Goal: Transaction & Acquisition: Purchase product/service

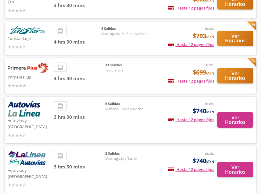
scroll to position [105, 0]
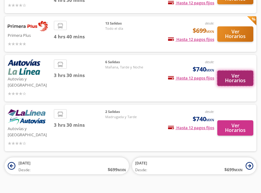
click at [224, 77] on button "Ver Horarios" at bounding box center [235, 78] width 36 height 15
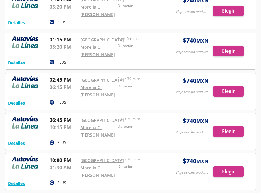
scroll to position [6, 0]
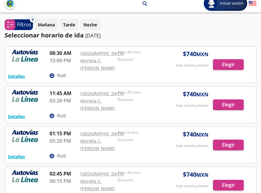
click at [223, 68] on div at bounding box center [130, 64] width 251 height 37
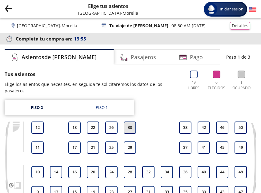
click at [129, 122] on button "30" at bounding box center [130, 128] width 12 height 12
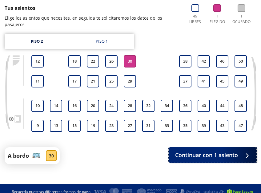
drag, startPoint x: 211, startPoint y: 149, endPoint x: 188, endPoint y: 135, distance: 26.3
click at [181, 139] on div "Tus asientos Elige los asientos que necesites, en seguida te solicitaremos los …" at bounding box center [131, 84] width 252 height 160
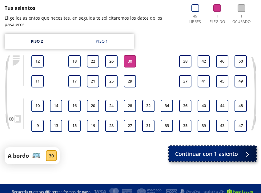
click at [192, 146] on button "Continuar con 1 asiento" at bounding box center [212, 153] width 87 height 15
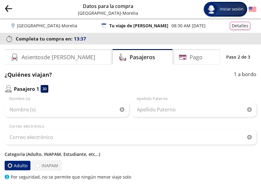
scroll to position [94, 0]
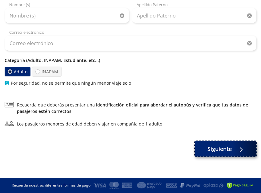
click at [220, 149] on span "Siguiente" at bounding box center [219, 149] width 24 height 8
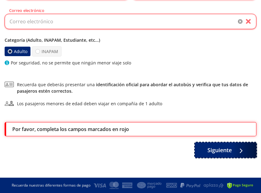
scroll to position [23, 0]
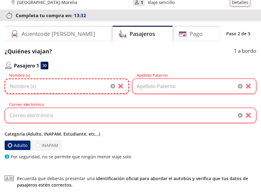
click at [53, 87] on input "Nombre (s)" at bounding box center [67, 86] width 124 height 15
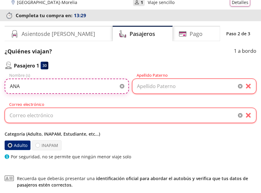
type input "ANA"
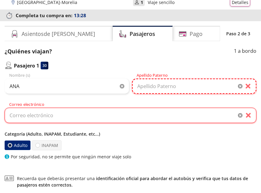
click at [157, 92] on input "Apellido Paterno" at bounding box center [194, 86] width 124 height 15
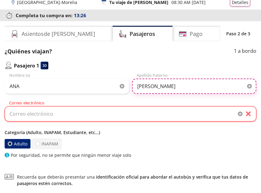
type input "[PERSON_NAME]"
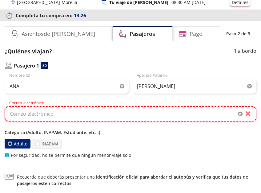
click at [101, 119] on input "Correo electrónico" at bounding box center [131, 113] width 252 height 15
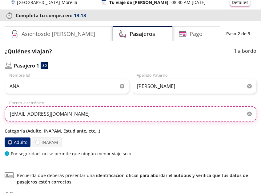
scroll to position [114, 0]
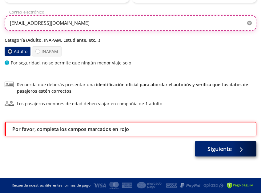
type input "[EMAIL_ADDRESS][DOMAIN_NAME]"
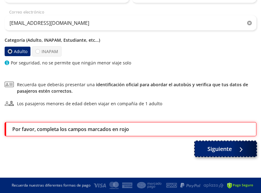
click at [233, 153] on button "Siguiente" at bounding box center [225, 148] width 61 height 15
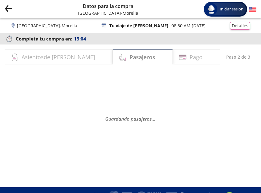
select select "MX"
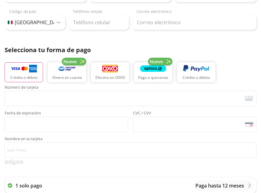
scroll to position [157, 0]
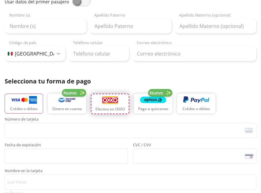
click at [120, 106] on button "Efectivo en OXXO" at bounding box center [110, 104] width 38 height 21
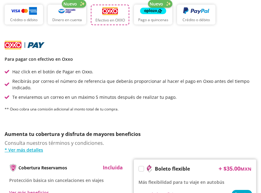
scroll to position [89, 0]
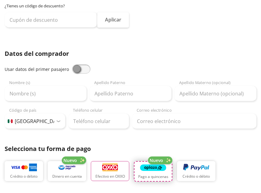
click at [140, 165] on img "button" at bounding box center [153, 168] width 26 height 9
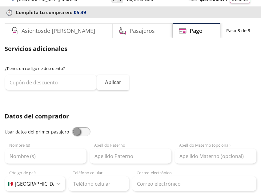
scroll to position [0, 0]
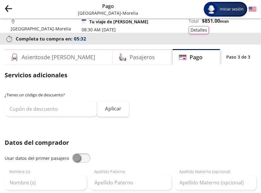
click at [8, 7] on icon "Group 9 Created with Sketch." at bounding box center [9, 9] width 8 height 8
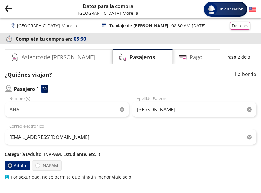
click at [5, 7] on icon "Group 9 Created with Sketch." at bounding box center [9, 9] width 8 height 8
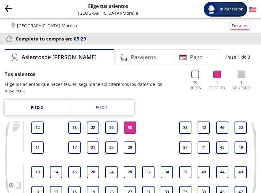
click at [5, 7] on icon "Group 9 Created with Sketch." at bounding box center [9, 9] width 8 height 8
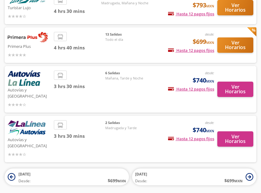
scroll to position [62, 0]
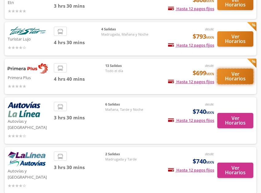
click at [234, 75] on button "Ver Horarios" at bounding box center [235, 76] width 36 height 15
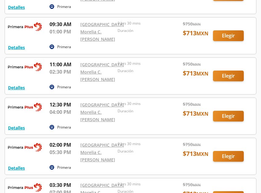
scroll to position [345, 0]
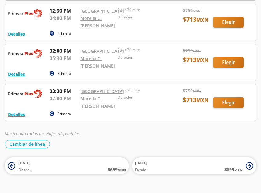
click at [233, 41] on div at bounding box center [130, 22] width 251 height 37
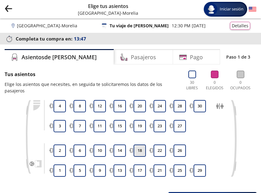
scroll to position [50, 0]
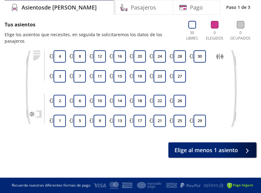
drag, startPoint x: 63, startPoint y: 58, endPoint x: 61, endPoint y: 66, distance: 8.7
click at [63, 59] on button "4" at bounding box center [60, 56] width 12 height 12
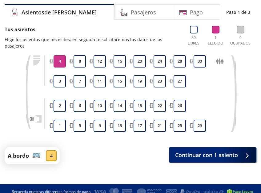
drag, startPoint x: 60, startPoint y: 73, endPoint x: 67, endPoint y: 61, distance: 14.3
click at [59, 75] on button "3" at bounding box center [60, 81] width 12 height 12
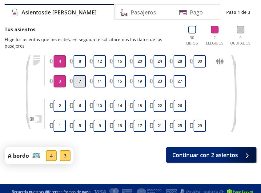
drag, startPoint x: 77, startPoint y: 59, endPoint x: 85, endPoint y: 85, distance: 27.4
click at [77, 59] on button "8" at bounding box center [79, 61] width 12 height 12
drag, startPoint x: 81, startPoint y: 81, endPoint x: 93, endPoint y: 91, distance: 15.1
click at [81, 82] on button "7" at bounding box center [79, 81] width 12 height 12
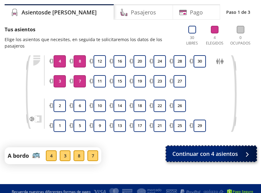
click at [202, 158] on span "Continuar con 4 asientos" at bounding box center [204, 154] width 65 height 8
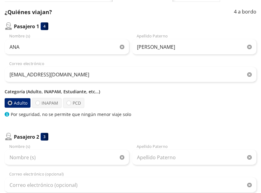
scroll to position [94, 0]
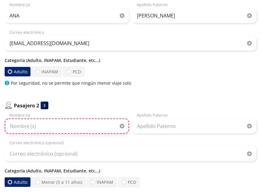
click at [88, 129] on input "Nombre (s)" at bounding box center [67, 126] width 124 height 15
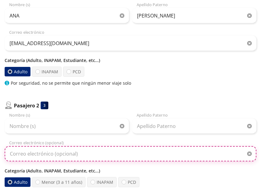
click at [93, 156] on input "Correo electrónico (opcional)" at bounding box center [131, 153] width 252 height 15
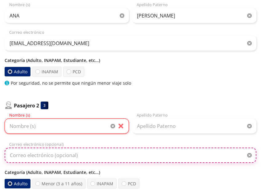
paste input "[EMAIL_ADDRESS][DOMAIN_NAME]"
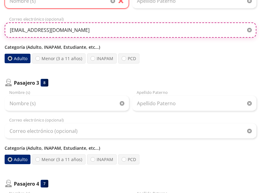
type input "[EMAIL_ADDRESS][DOMAIN_NAME]"
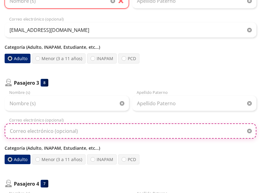
click at [85, 137] on input "Correo electrónico (opcional)" at bounding box center [131, 131] width 252 height 15
paste input "[EMAIL_ADDRESS][DOMAIN_NAME]"
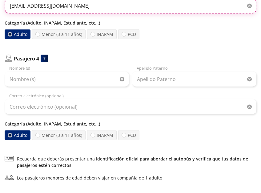
type input "[EMAIL_ADDRESS][DOMAIN_NAME]"
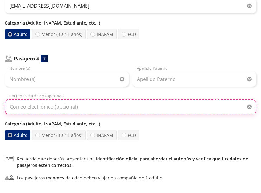
click at [36, 108] on input "Correo electrónico (opcional)" at bounding box center [131, 106] width 252 height 15
paste input "[EMAIL_ADDRESS][DOMAIN_NAME]"
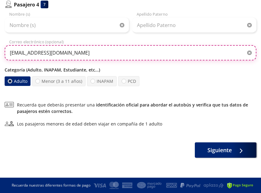
scroll to position [274, 0]
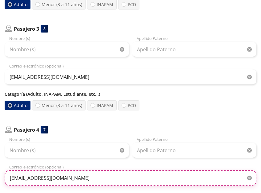
type input "[EMAIL_ADDRESS][DOMAIN_NAME]"
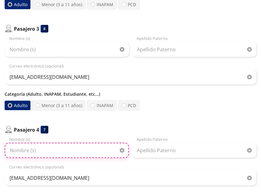
drag, startPoint x: 66, startPoint y: 150, endPoint x: 71, endPoint y: 152, distance: 4.8
click at [67, 151] on input "Nombre (s)" at bounding box center [67, 150] width 124 height 15
type input "rosa"
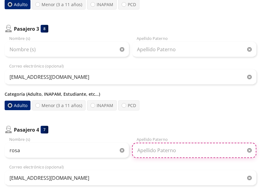
click at [169, 155] on input "Apellido Paterno" at bounding box center [194, 150] width 124 height 15
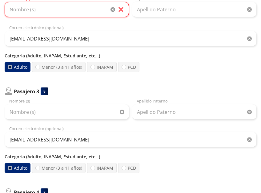
type input "[PERSON_NAME]"
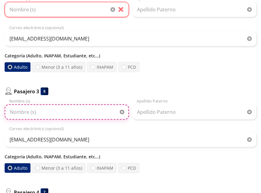
click at [81, 119] on input "Nombre (s)" at bounding box center [67, 112] width 124 height 15
type input "[PERSON_NAME]"
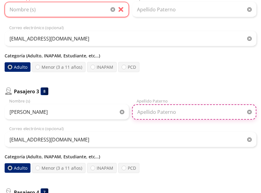
click at [153, 114] on input "Apellido Paterno" at bounding box center [194, 112] width 124 height 15
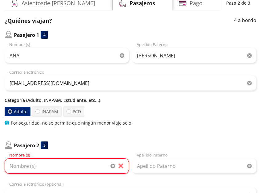
scroll to position [133, 0]
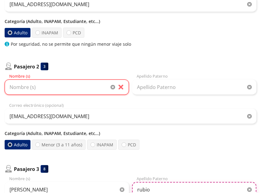
type input "rubio"
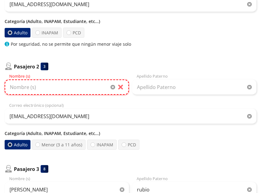
click at [75, 86] on input "Nombre (s)" at bounding box center [67, 87] width 124 height 15
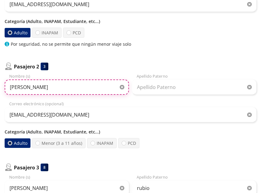
type input "[PERSON_NAME]"
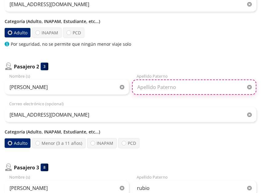
click at [190, 85] on input "Apellido Paterno" at bounding box center [194, 87] width 124 height 15
type input "z"
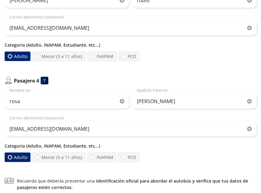
scroll to position [398, 0]
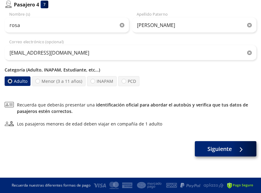
type input "reel"
click at [220, 150] on span "Siguiente" at bounding box center [219, 149] width 24 height 8
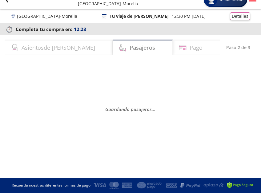
scroll to position [0, 0]
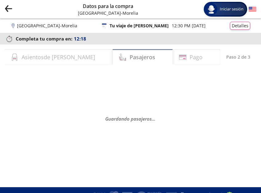
select select "MX"
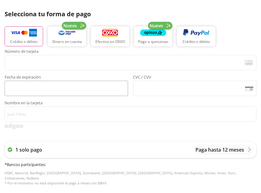
scroll to position [381, 0]
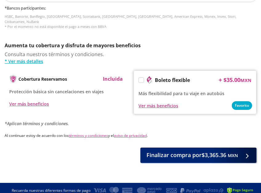
click at [138, 77] on div at bounding box center [141, 80] width 6 height 6
click at [140, 78] on label at bounding box center [141, 80] width 5 height 5
click at [140, 79] on input "Boleto flexible" at bounding box center [141, 81] width 4 height 4
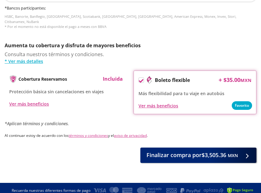
click at [140, 79] on icon at bounding box center [141, 81] width 5 height 5
click at [140, 79] on input "Boleto flexible" at bounding box center [141, 81] width 4 height 4
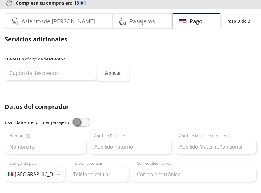
scroll to position [5, 0]
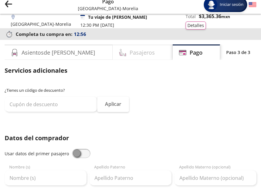
click at [131, 58] on div "Pasajeros" at bounding box center [143, 52] width 60 height 15
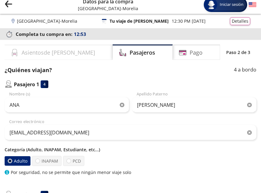
click at [65, 50] on div "Asientos de [PERSON_NAME]" at bounding box center [59, 52] width 108 height 15
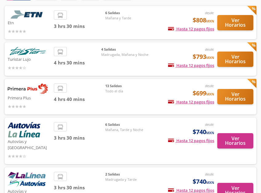
scroll to position [105, 0]
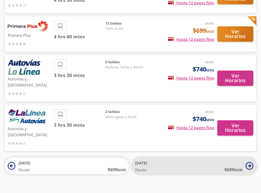
click at [248, 162] on icon at bounding box center [249, 166] width 8 height 8
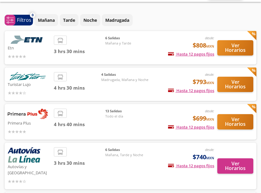
scroll to position [105, 0]
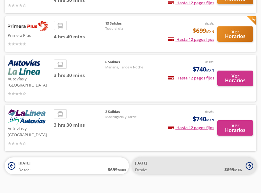
click at [251, 162] on icon at bounding box center [249, 166] width 8 height 8
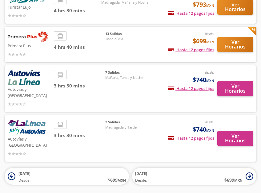
scroll to position [31, 0]
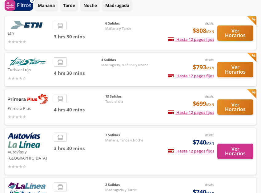
click at [60, 97] on icon at bounding box center [61, 99] width 6 height 6
click at [106, 98] on span "13 Salidas" at bounding box center [126, 96] width 43 height 5
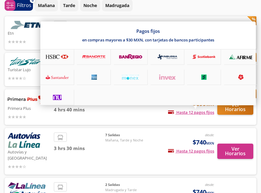
click at [196, 105] on div "Pagos fijos en compras mayores a $30 MXN, con tarjetas de bancos participantes" at bounding box center [147, 64] width 215 height 84
click at [224, 105] on div "Pagos fijos en compras mayores a $30 MXN, con tarjetas de bancos participantes" at bounding box center [147, 64] width 215 height 84
click at [237, 117] on div at bounding box center [130, 96] width 261 height 193
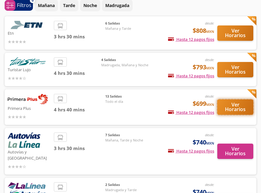
click at [238, 113] on button "Ver Horarios" at bounding box center [235, 107] width 36 height 15
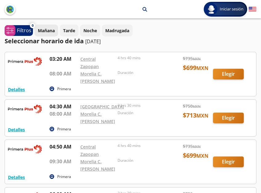
click at [39, 30] on p "Mañana" at bounding box center [46, 30] width 17 height 6
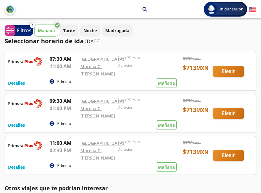
click at [97, 42] on p "[DATE]" at bounding box center [92, 41] width 15 height 7
click at [97, 32] on p "Noche" at bounding box center [90, 30] width 14 height 6
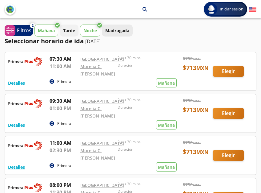
click at [118, 33] on p "Madrugada" at bounding box center [117, 30] width 24 height 6
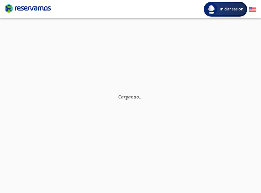
scroll to position [43, 0]
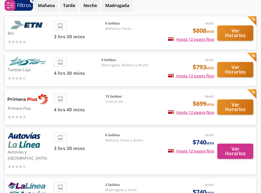
scroll to position [63, 0]
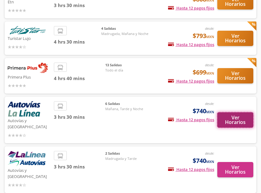
click at [231, 115] on button "Ver Horarios" at bounding box center [235, 120] width 36 height 15
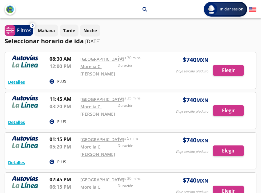
click at [224, 70] on div at bounding box center [130, 70] width 251 height 37
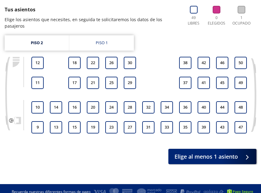
scroll to position [34, 0]
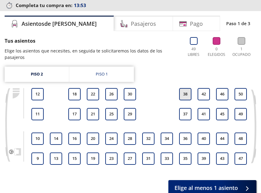
click at [182, 88] on button "38" at bounding box center [185, 94] width 12 height 12
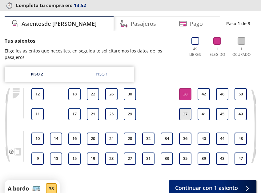
click at [188, 108] on button "37" at bounding box center [185, 114] width 12 height 12
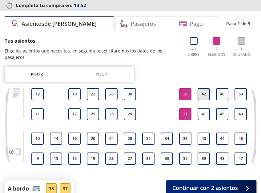
drag, startPoint x: 200, startPoint y: 86, endPoint x: 199, endPoint y: 91, distance: 4.7
click at [199, 88] on button "42" at bounding box center [203, 94] width 12 height 12
click at [201, 108] on button "41" at bounding box center [203, 114] width 12 height 12
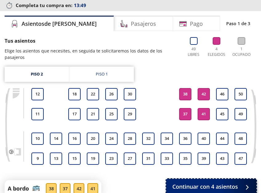
click at [195, 183] on span "Continuar con 4 asientos" at bounding box center [204, 187] width 65 height 8
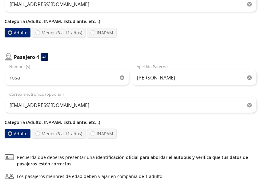
scroll to position [398, 0]
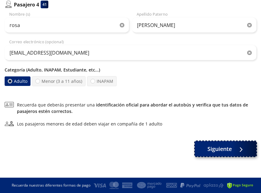
click at [218, 150] on span "Siguiente" at bounding box center [219, 149] width 24 height 8
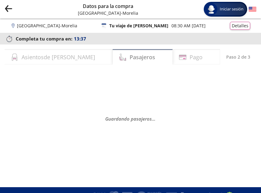
select select "MX"
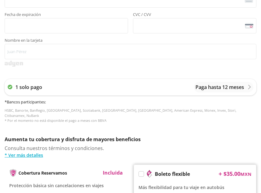
scroll to position [161, 0]
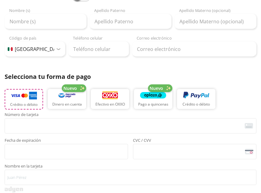
click at [36, 100] on img "button" at bounding box center [24, 95] width 26 height 9
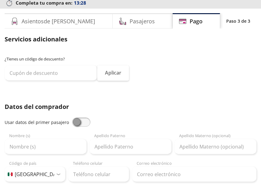
scroll to position [0, 0]
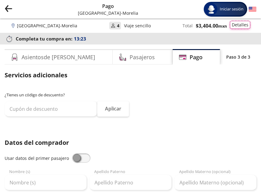
click at [246, 28] on button "Detalles" at bounding box center [240, 25] width 20 height 8
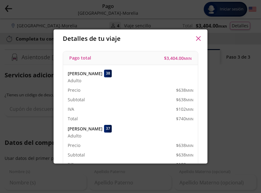
click at [181, 60] on span "$ 3,404.00 MXN" at bounding box center [178, 58] width 28 height 6
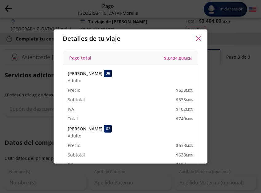
click at [197, 38] on icon "button" at bounding box center [198, 38] width 5 height 5
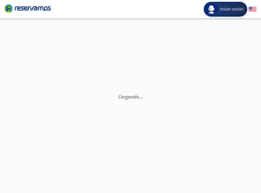
scroll to position [43, 0]
